Goal: Information Seeking & Learning: Learn about a topic

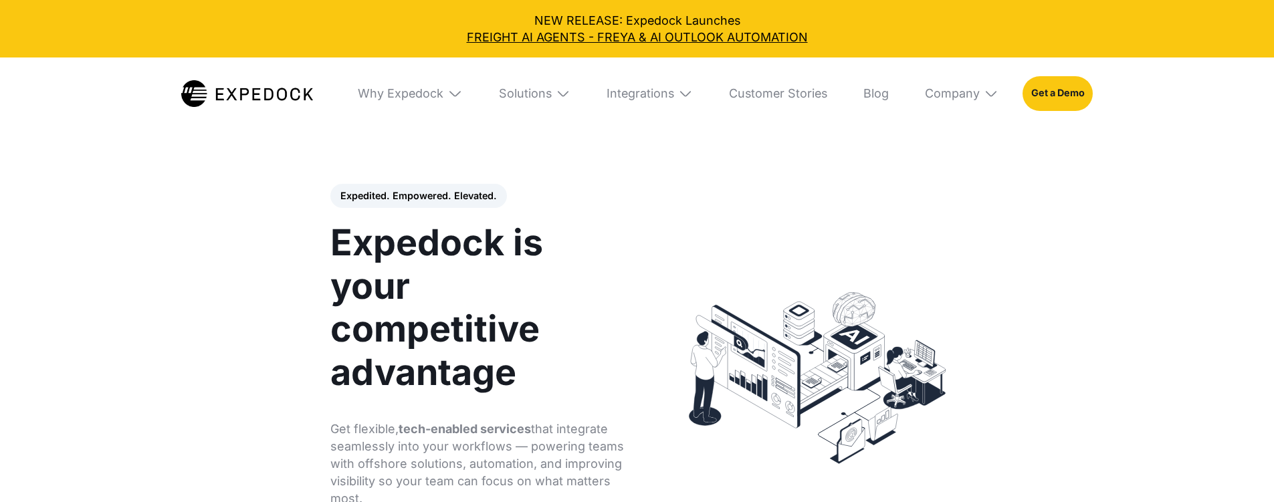
select select
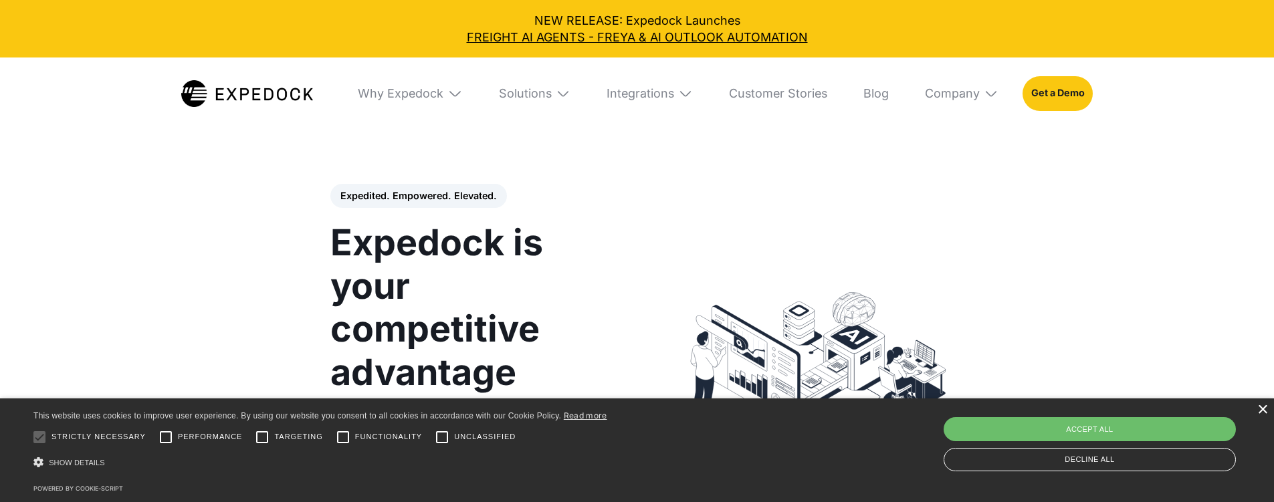
click at [1258, 408] on div "×" at bounding box center [1263, 410] width 10 height 10
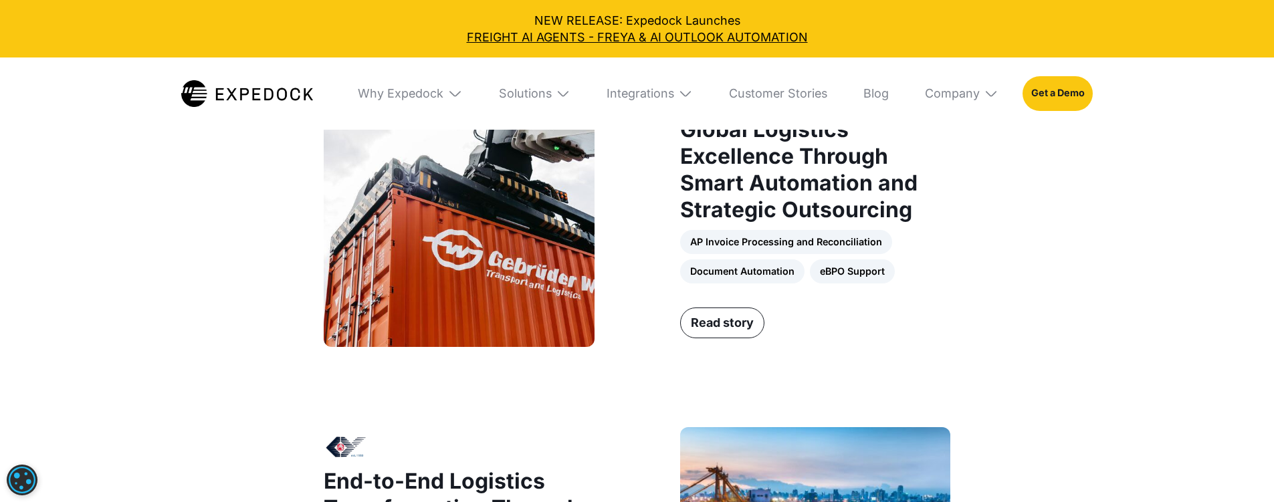
scroll to position [1114, 0]
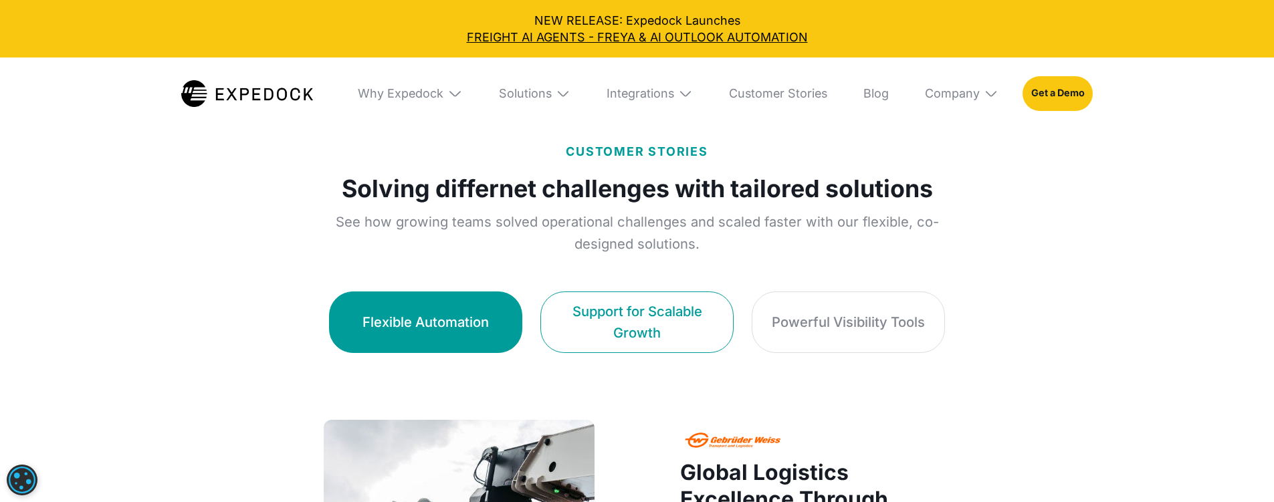
click at [696, 316] on div "Support for Scalable Growth" at bounding box center [637, 322] width 156 height 42
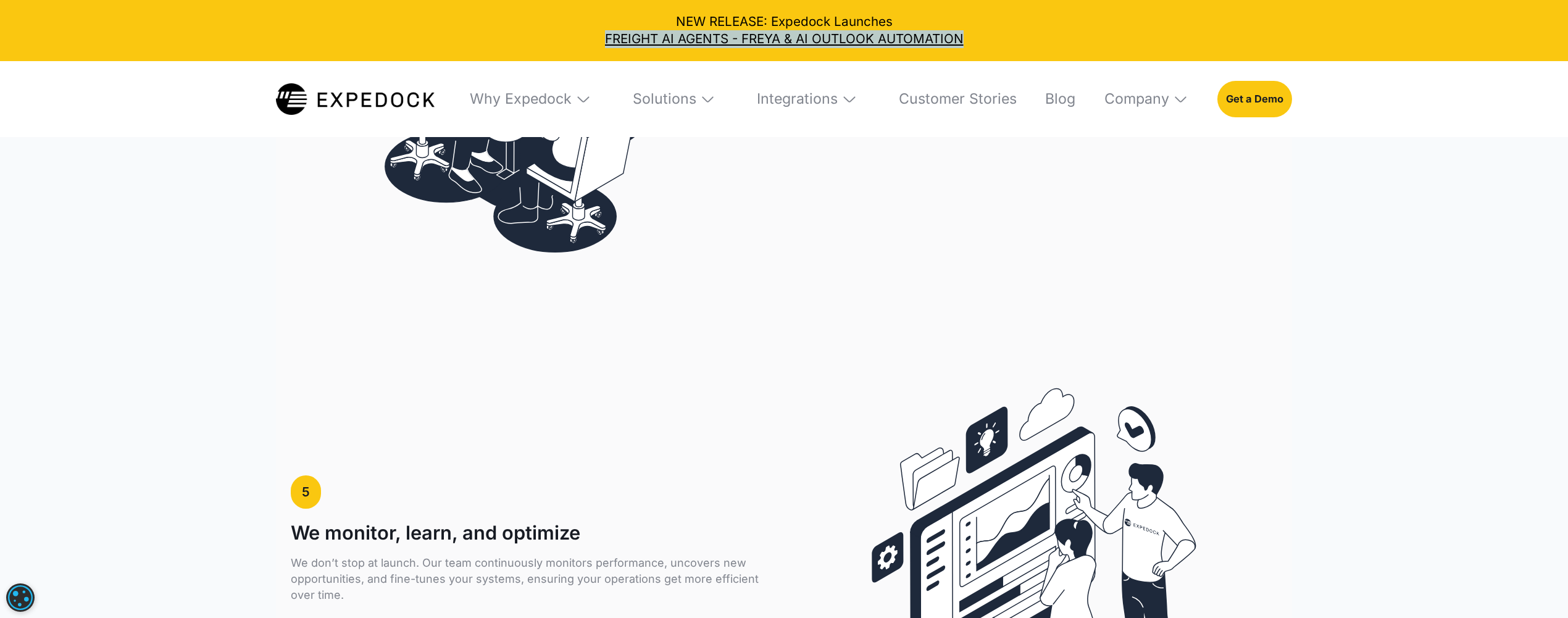
scroll to position [4492, 0]
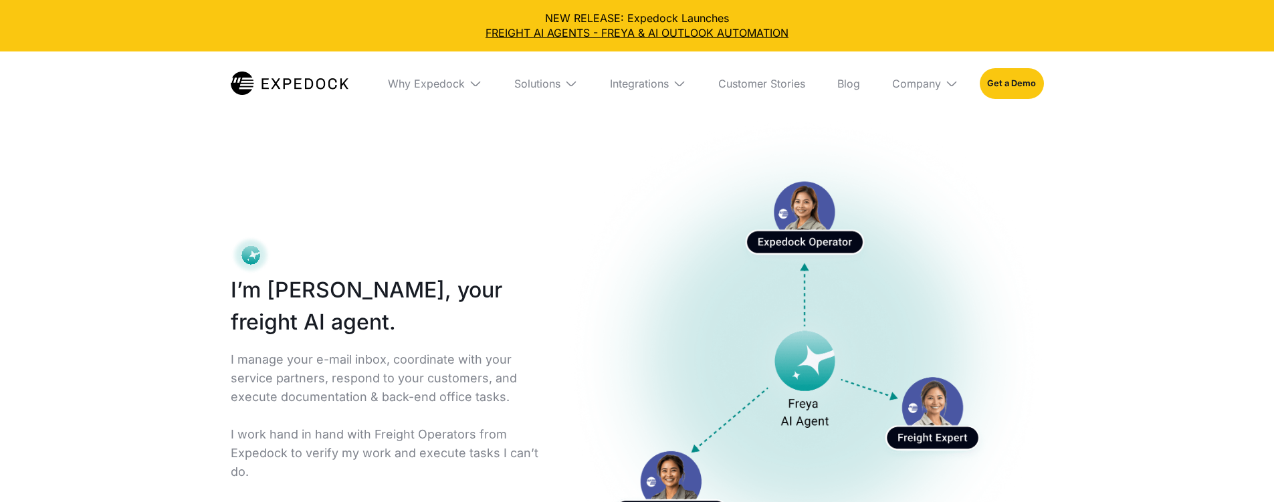
select select
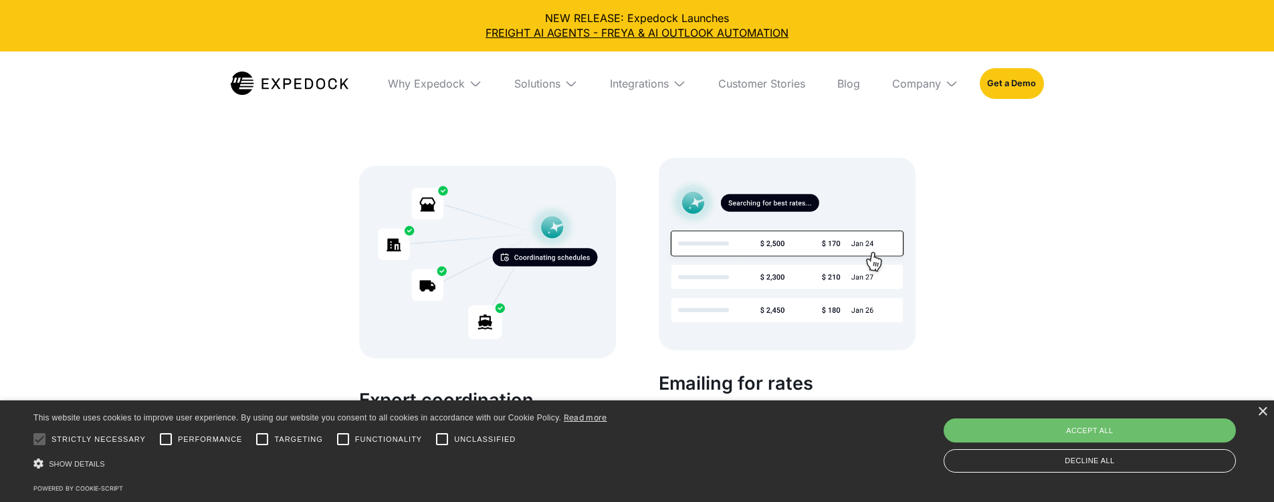
scroll to position [1995, 0]
click at [1263, 407] on div "×" at bounding box center [1263, 412] width 10 height 10
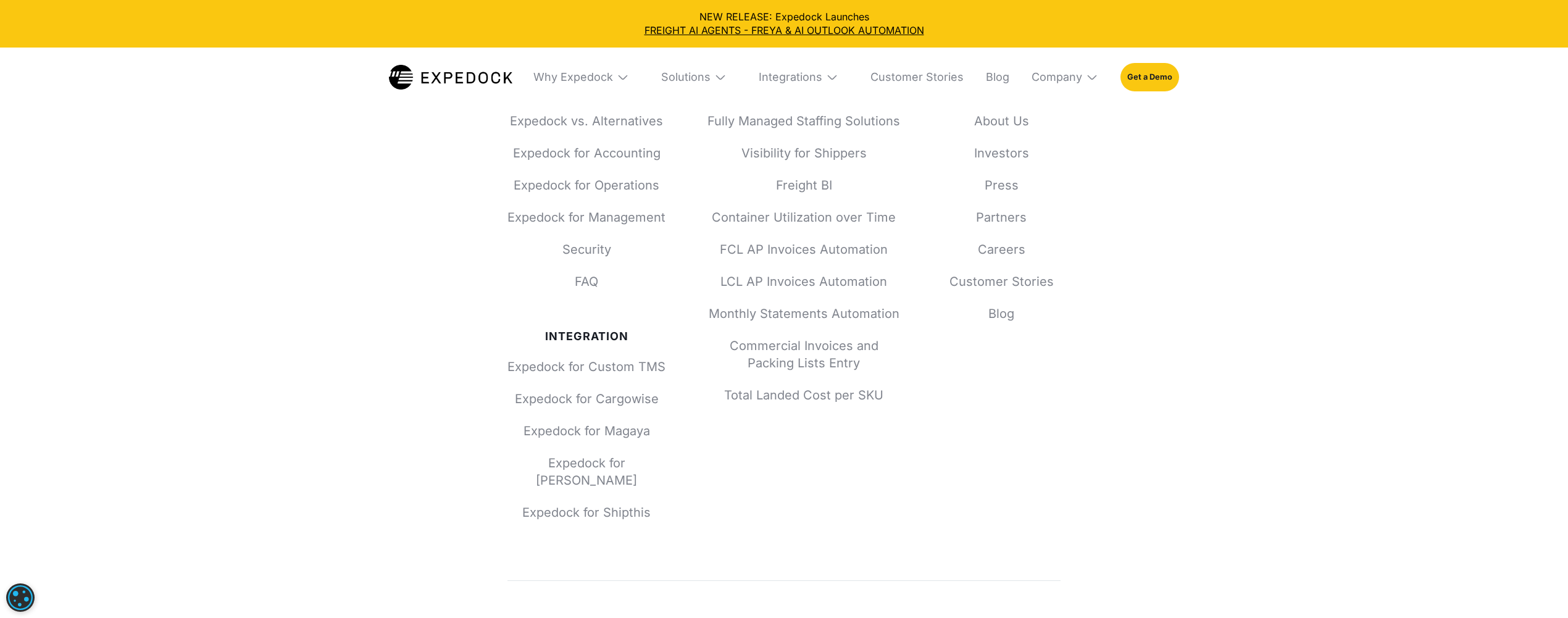
scroll to position [7944, 0]
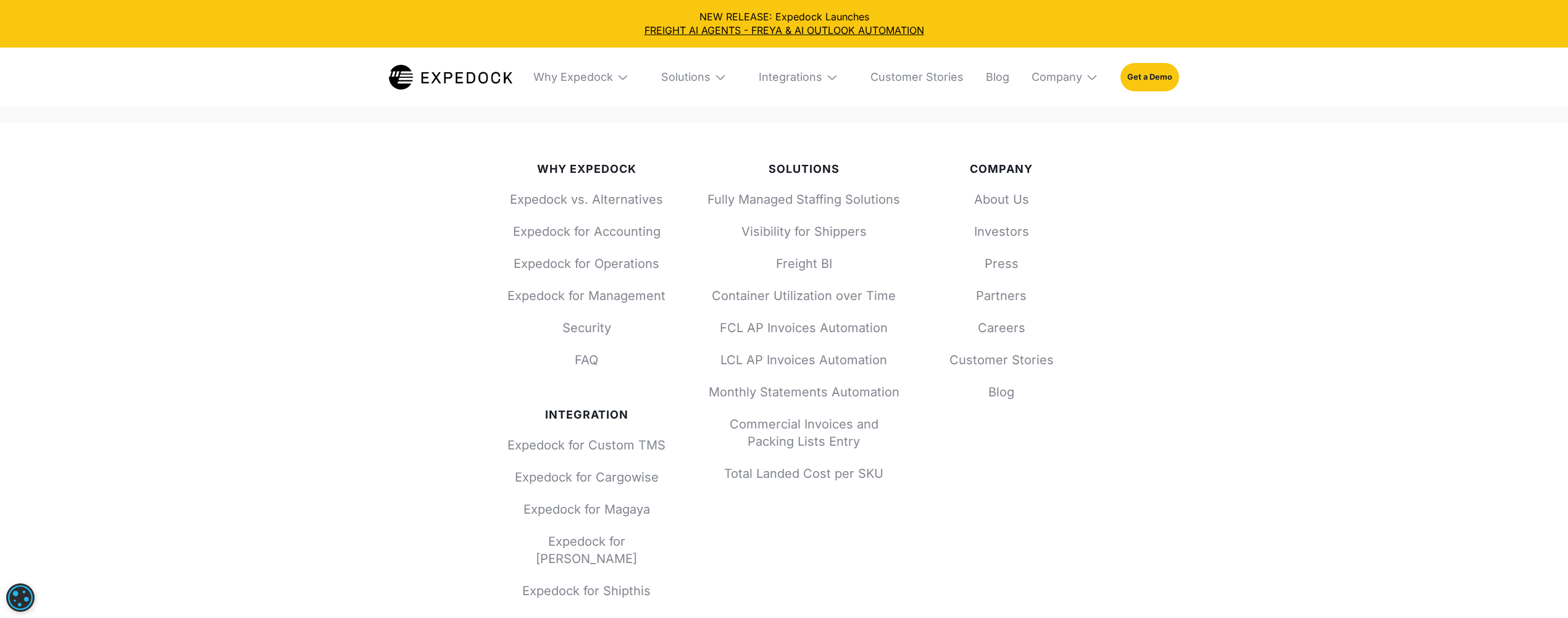
drag, startPoint x: 451, startPoint y: 161, endPoint x: 1119, endPoint y: 531, distance: 763.6
click at [1119, 463] on div "Why Expedock Expedock vs. Alternatives Expedock for Accounting Expedock for Ope…" at bounding box center [784, 468] width 1568 height 691
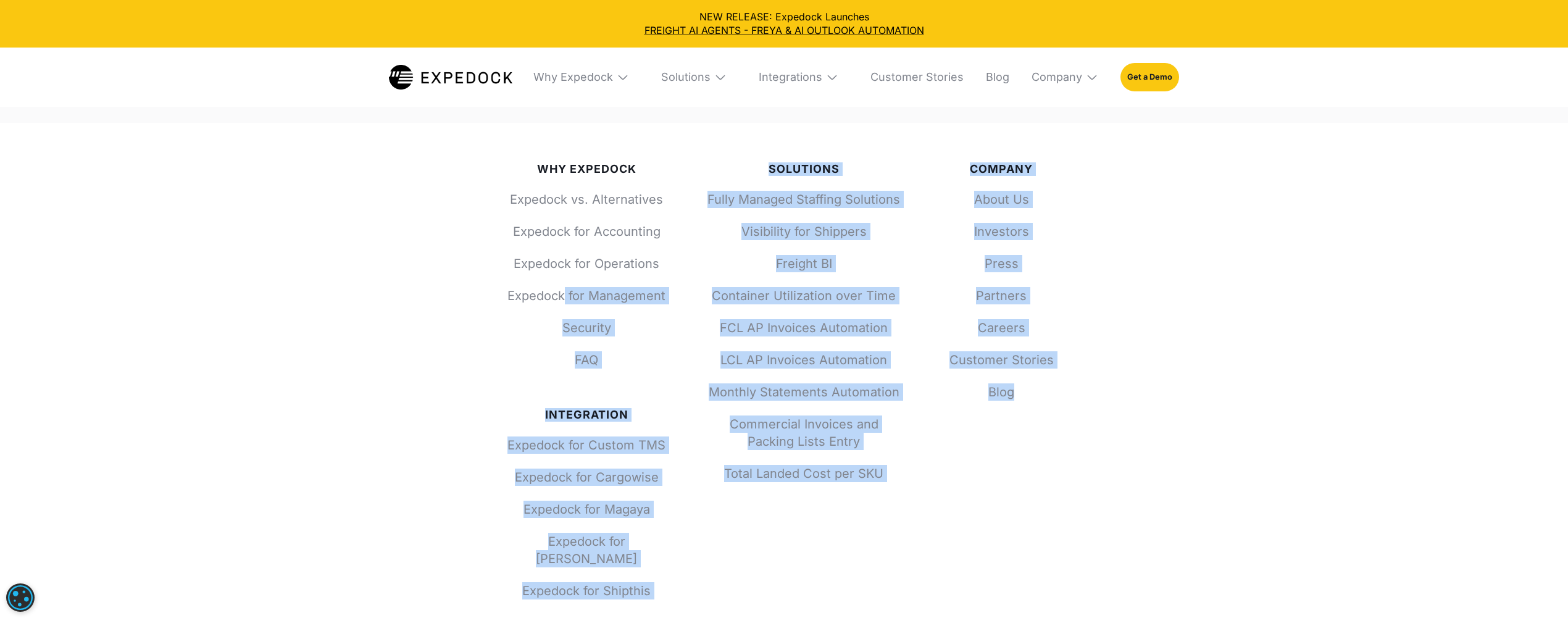
drag, startPoint x: 1238, startPoint y: 509, endPoint x: 495, endPoint y: 215, distance: 799.1
click at [534, 236] on div "Why Expedock Expedock vs. Alternatives Expedock for Accounting Expedock for Ope…" at bounding box center [784, 468] width 1568 height 691
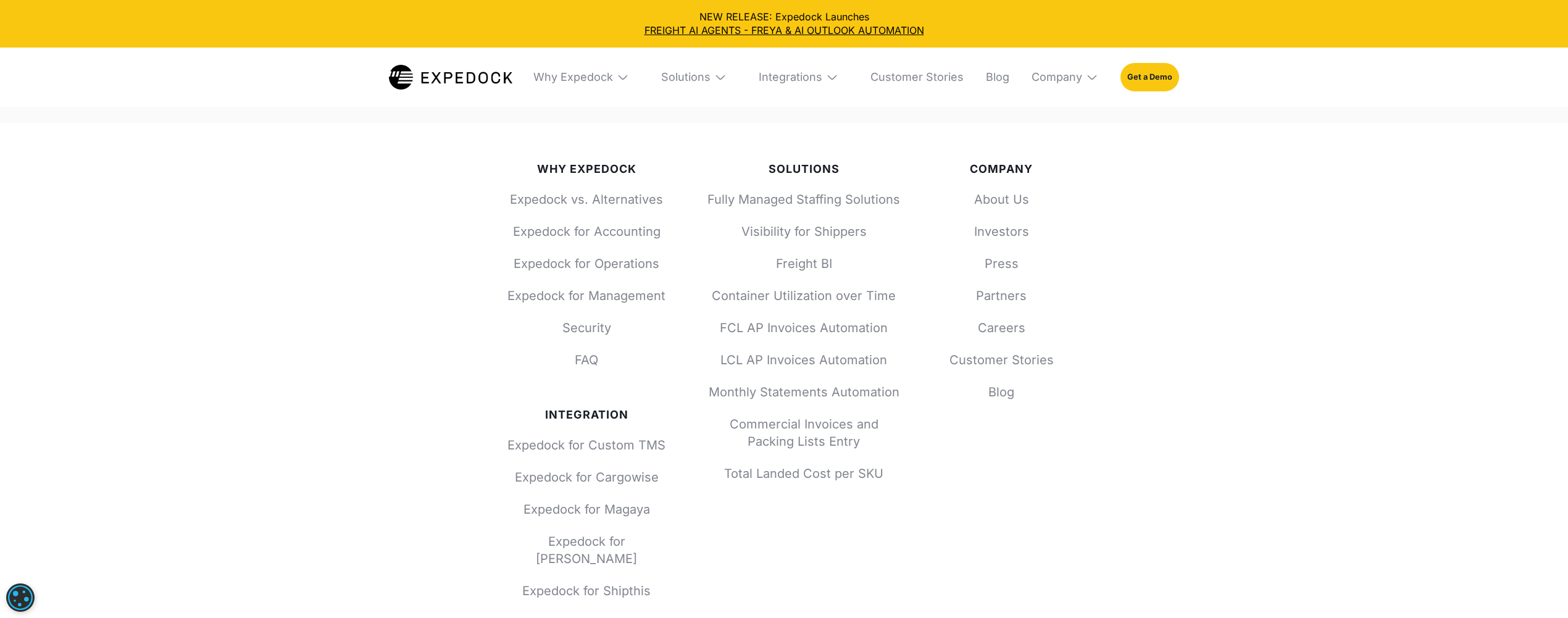
click at [375, 186] on div "Why Expedock Expedock vs. Alternatives Expedock for Accounting Expedock for Ope…" at bounding box center [784, 468] width 1568 height 691
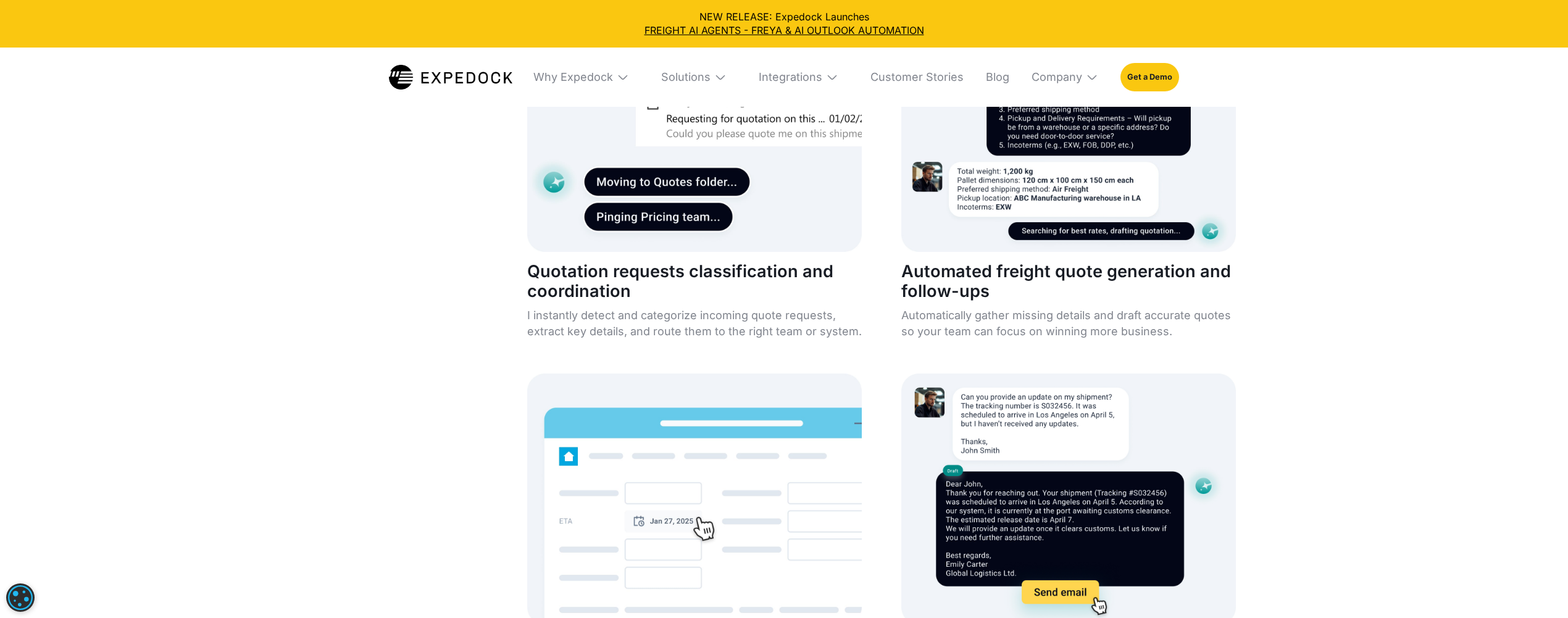
scroll to position [5809, 0]
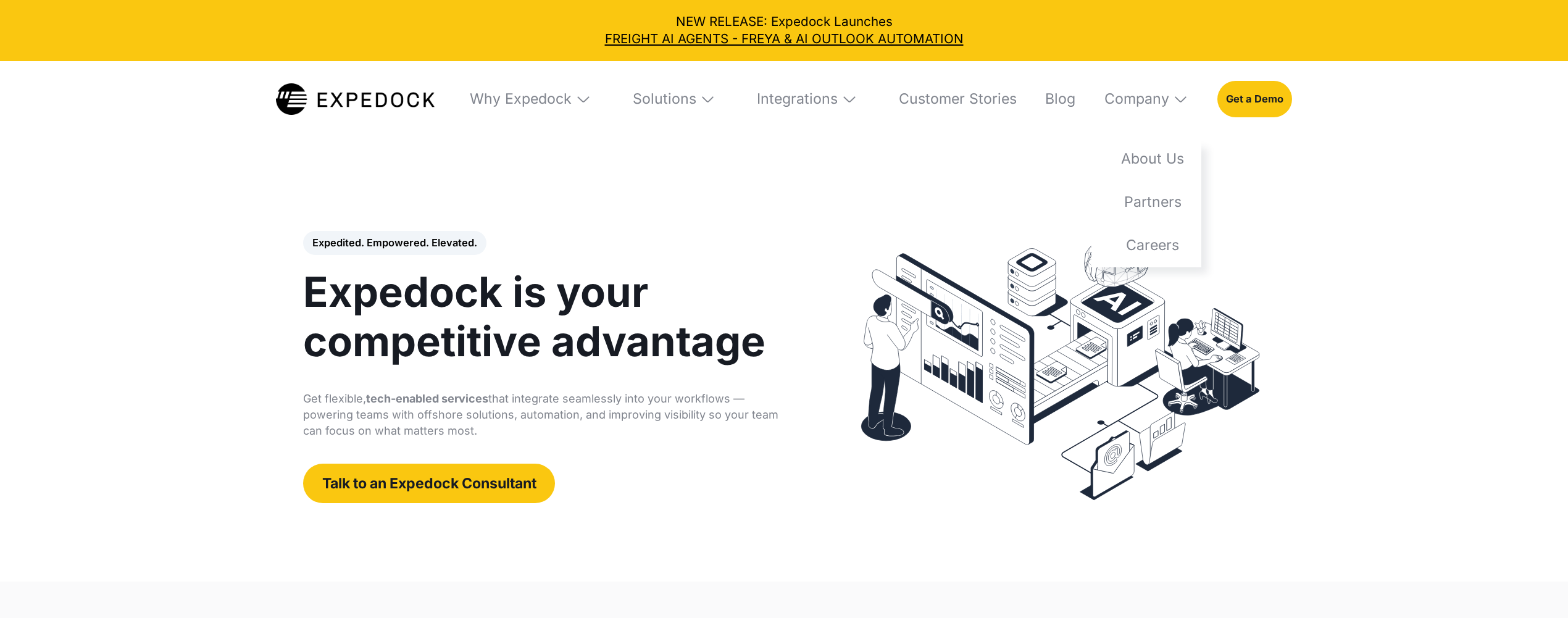
select select
click at [1166, 151] on link "About Us" at bounding box center [1146, 158] width 110 height 43
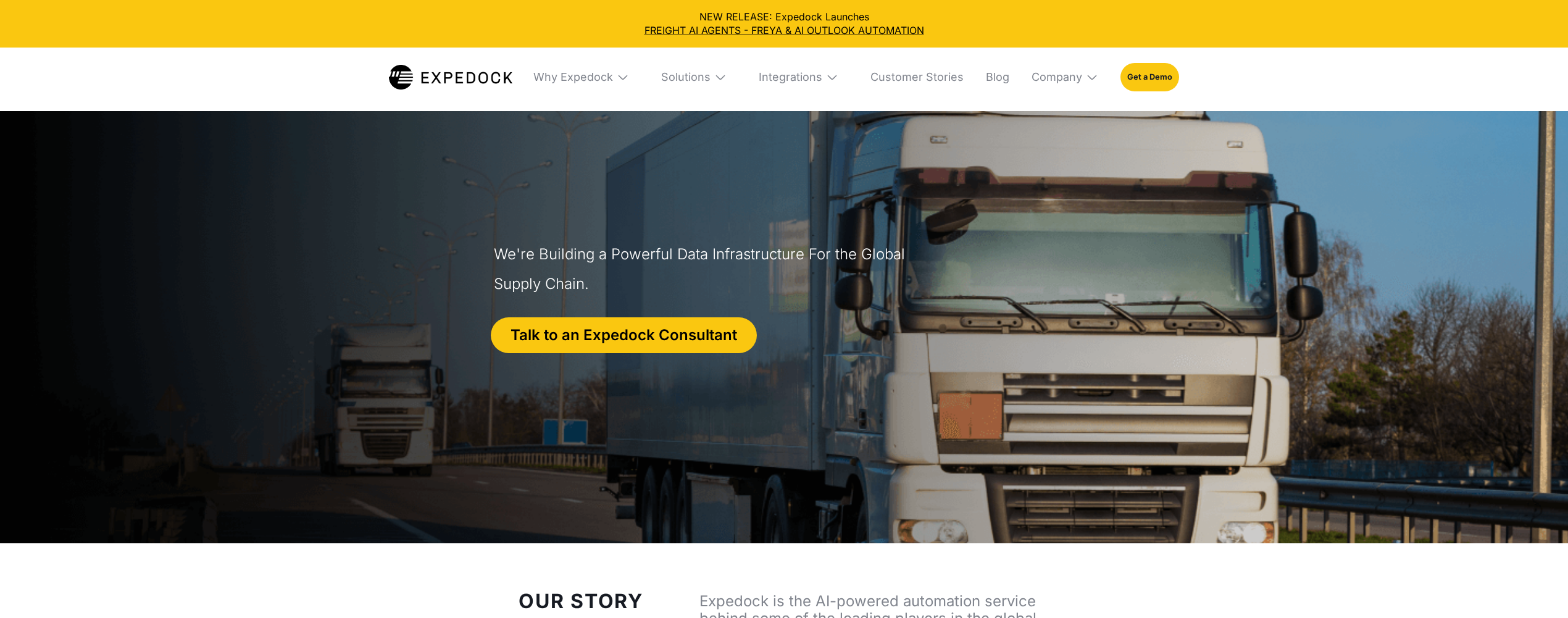
select select
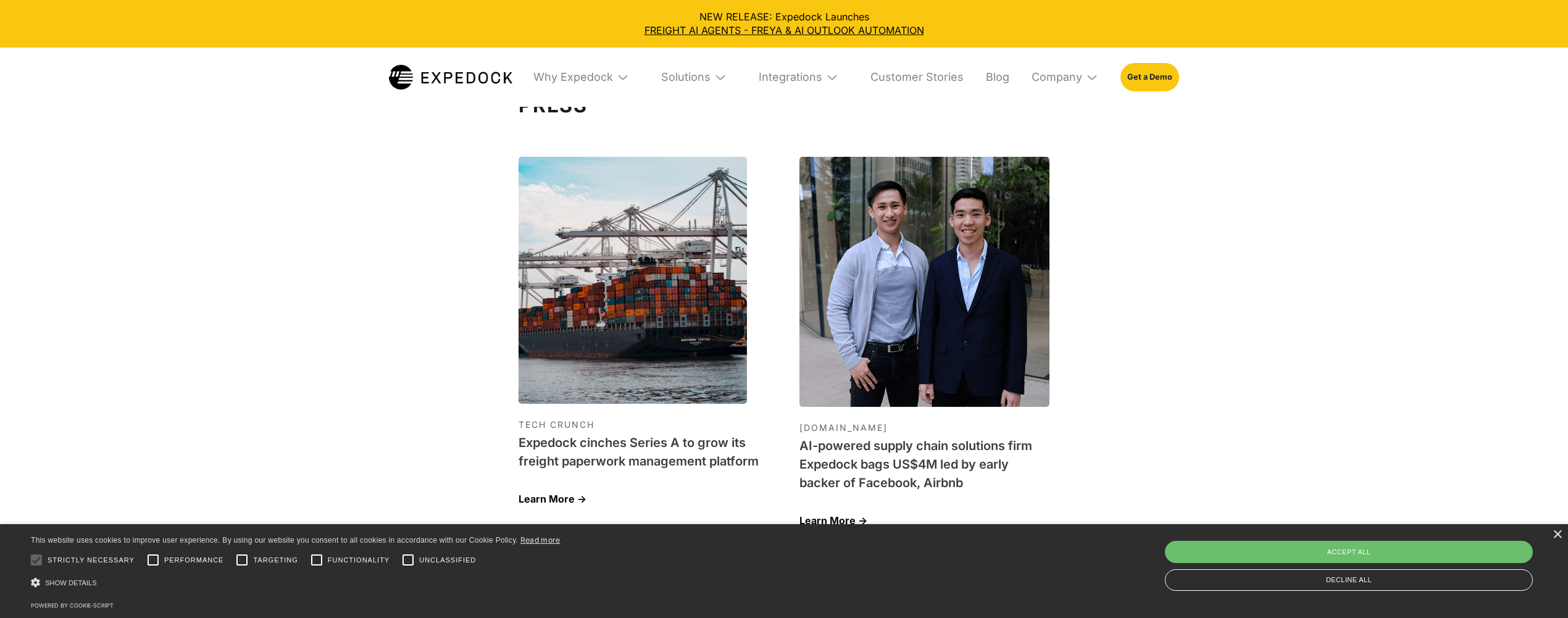
scroll to position [3884, 0]
